Goal: Information Seeking & Learning: Learn about a topic

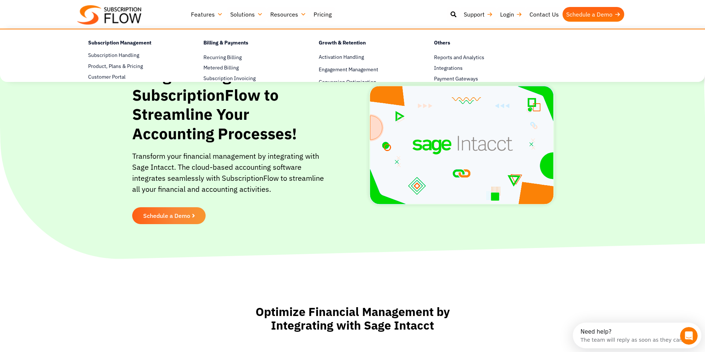
click at [214, 17] on link "Features" at bounding box center [206, 14] width 39 height 15
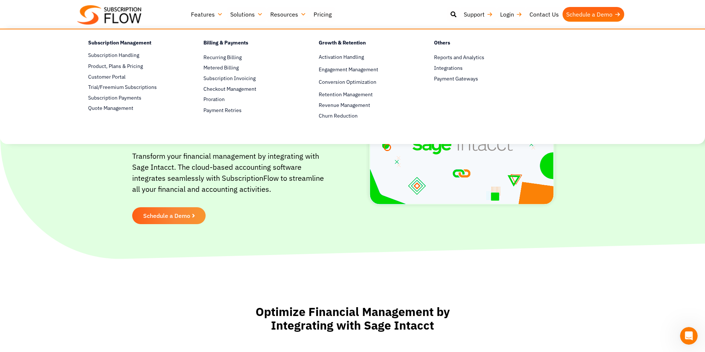
click at [123, 41] on h4 "Subscription Management" at bounding box center [133, 44] width 90 height 11
click at [118, 54] on link "Subscription Handling" at bounding box center [133, 55] width 90 height 9
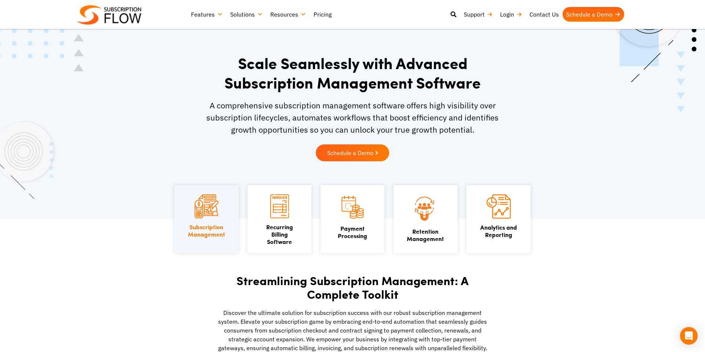
click at [323, 14] on link "Pricing" at bounding box center [322, 14] width 25 height 15
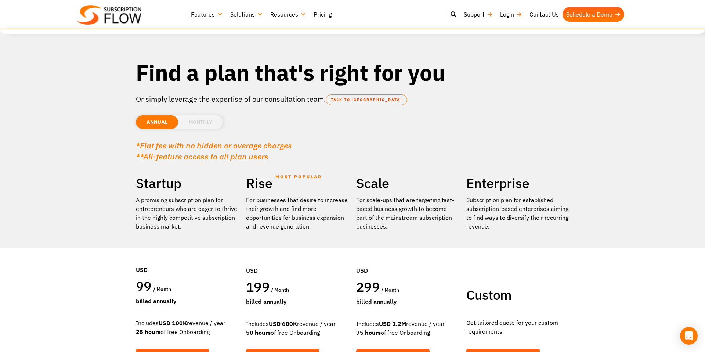
click at [258, 16] on link "Solutions" at bounding box center [247, 14] width 40 height 15
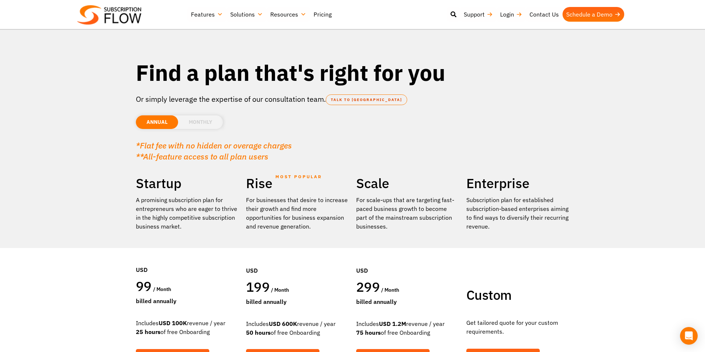
click at [383, 169] on div "Find a plan that's right for you Or simply leverage the expertise of our consul…" at bounding box center [352, 113] width 441 height 116
